Goal: Navigation & Orientation: Find specific page/section

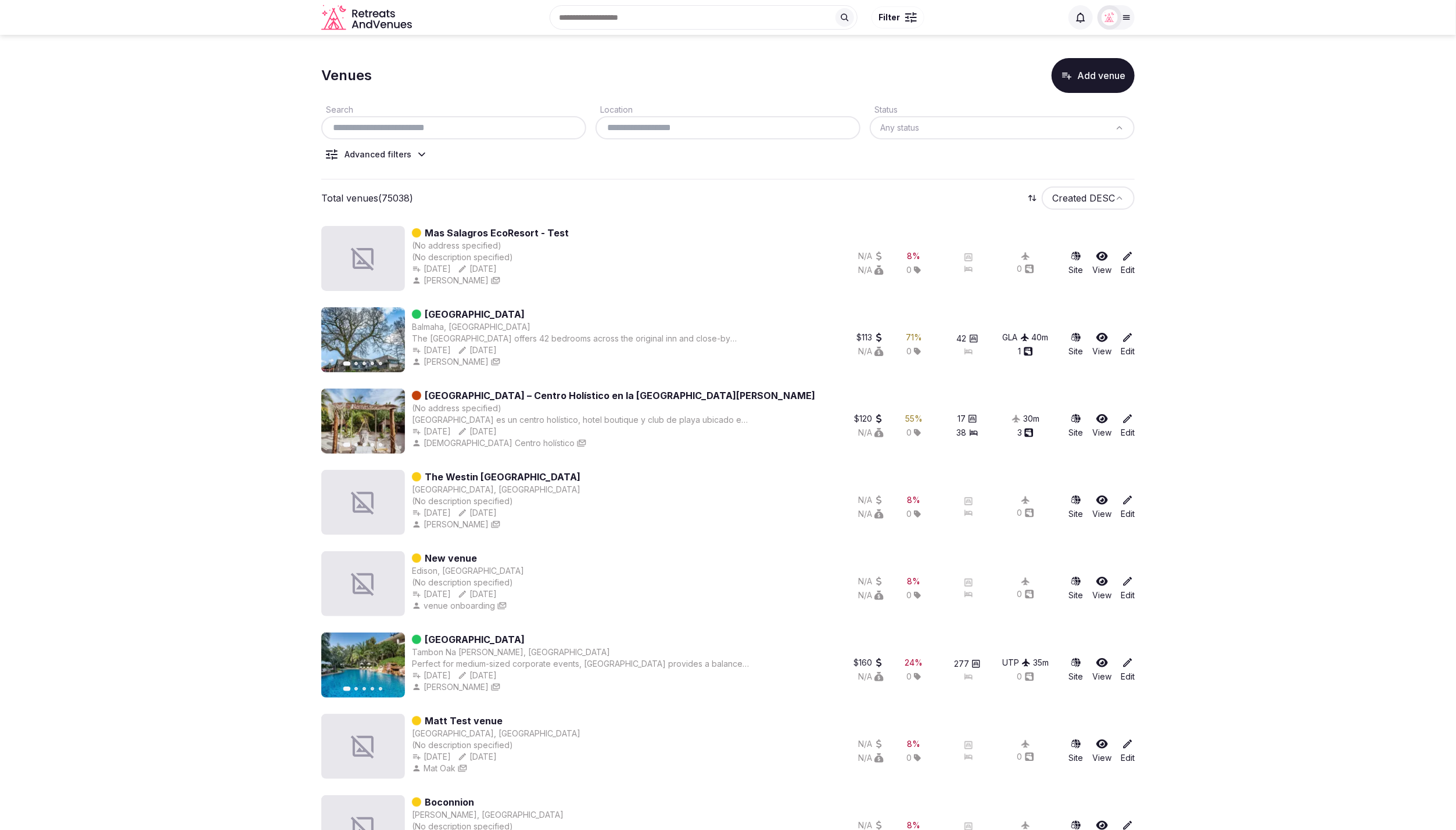
click at [1106, 19] on img at bounding box center [1109, 17] width 16 height 16
click at [1068, 151] on div "Client view" at bounding box center [1072, 148] width 107 height 14
click at [1074, 151] on button "Client view" at bounding box center [1081, 148] width 23 height 14
click at [1122, 100] on icon at bounding box center [1120, 104] width 9 height 9
click at [714, 59] on div "Venues Add venue" at bounding box center [728, 75] width 813 height 35
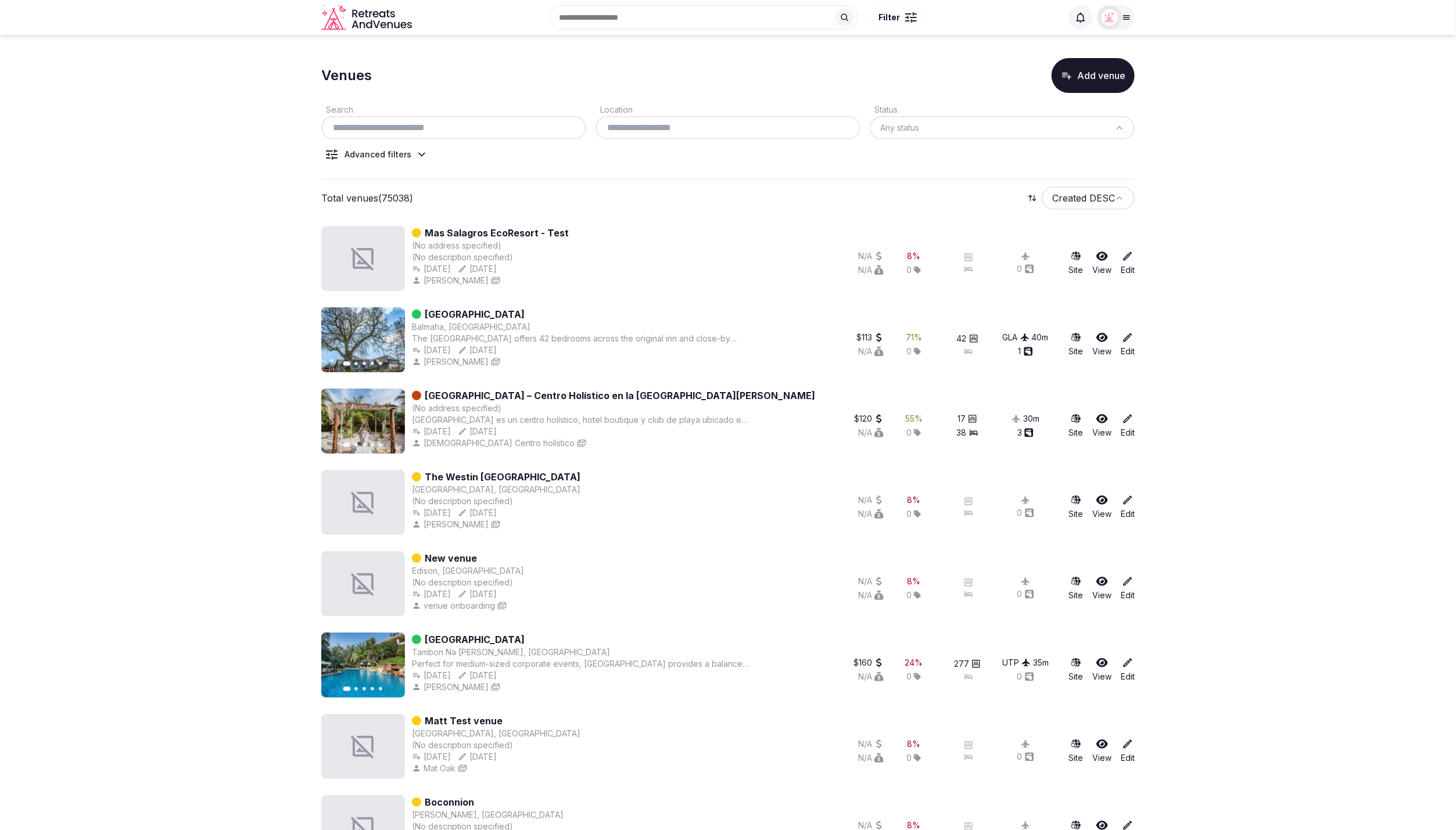
click at [1113, 21] on img at bounding box center [1109, 17] width 16 height 16
click at [1112, 101] on button "Staff admin" at bounding box center [1072, 104] width 107 height 19
click at [1062, 124] on link "Dashboard" at bounding box center [1072, 125] width 107 height 19
